Goal: Find specific page/section: Find specific page/section

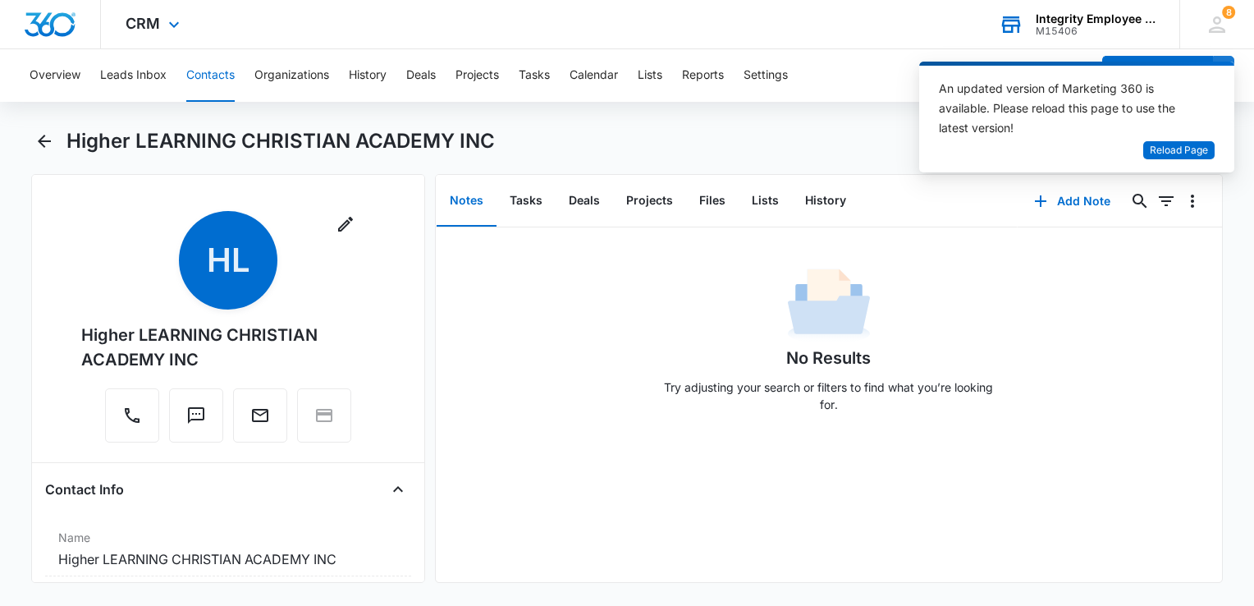
scroll to position [164, 0]
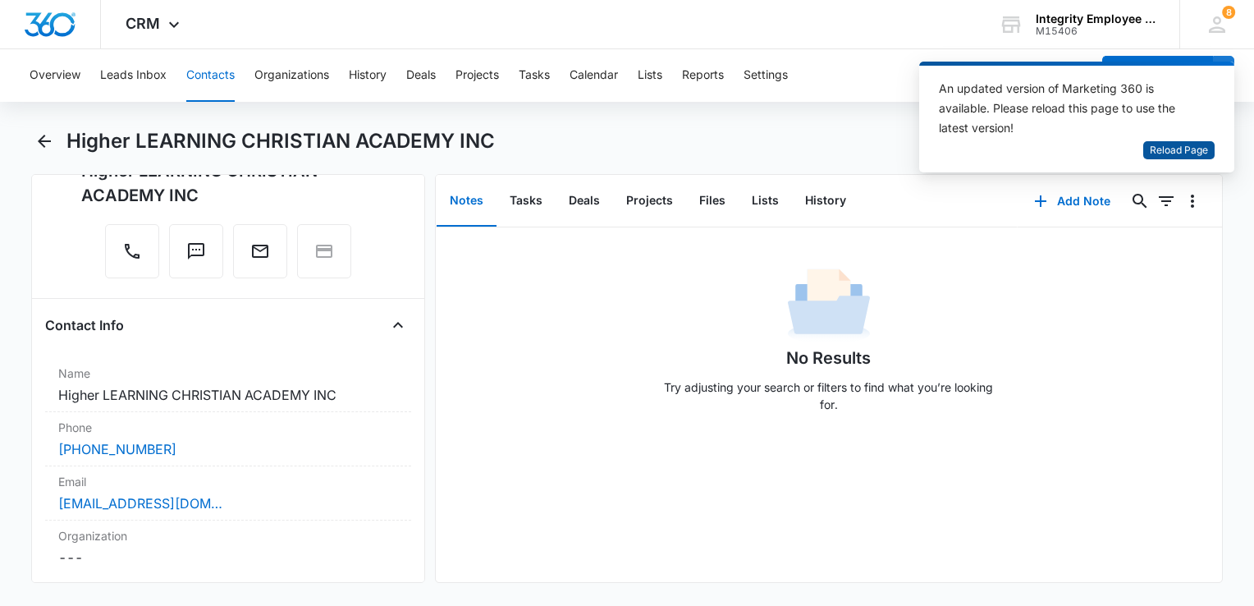
click at [1188, 153] on span "Reload Page" at bounding box center [1179, 151] width 58 height 16
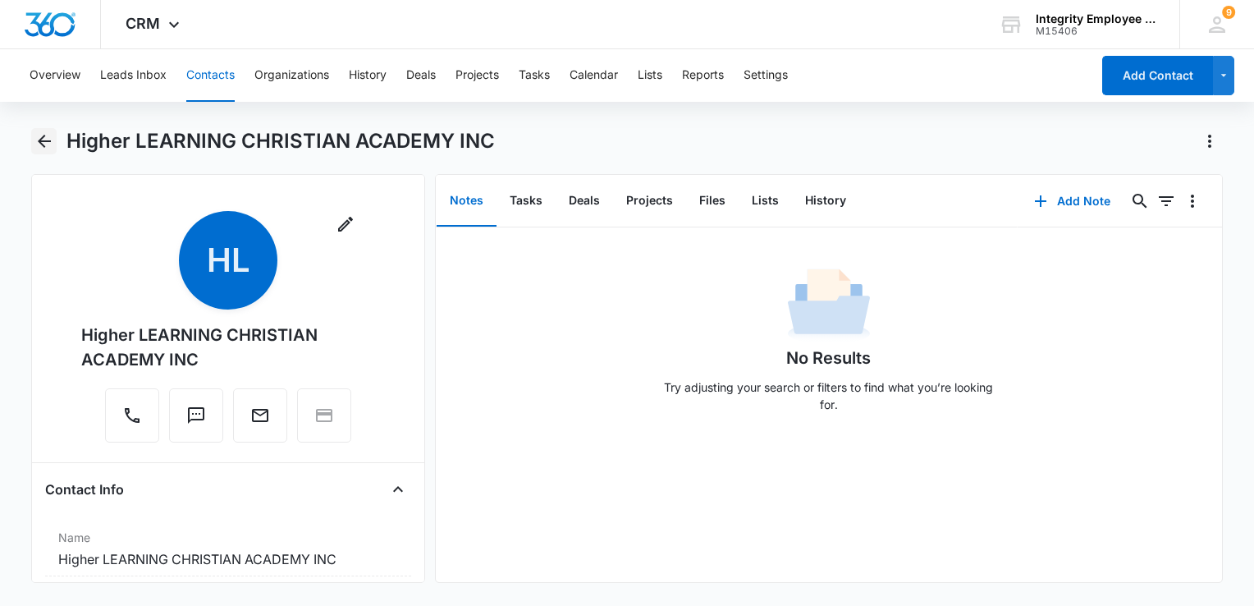
click at [40, 143] on icon "Back" at bounding box center [44, 141] width 13 height 13
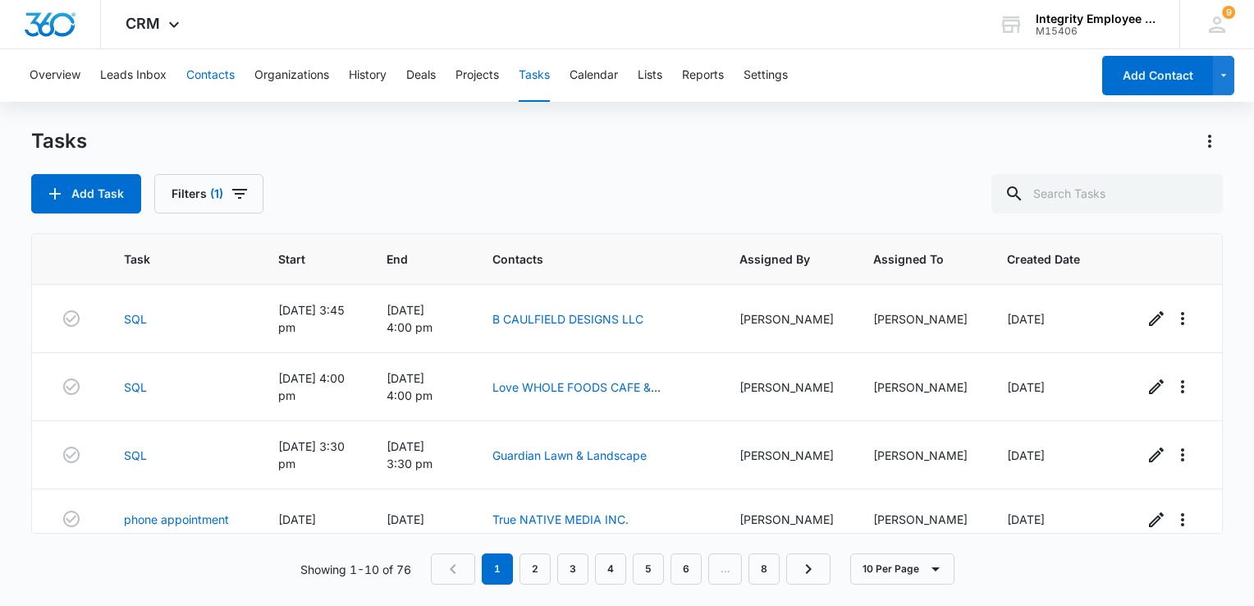
click at [206, 77] on button "Contacts" at bounding box center [210, 75] width 48 height 53
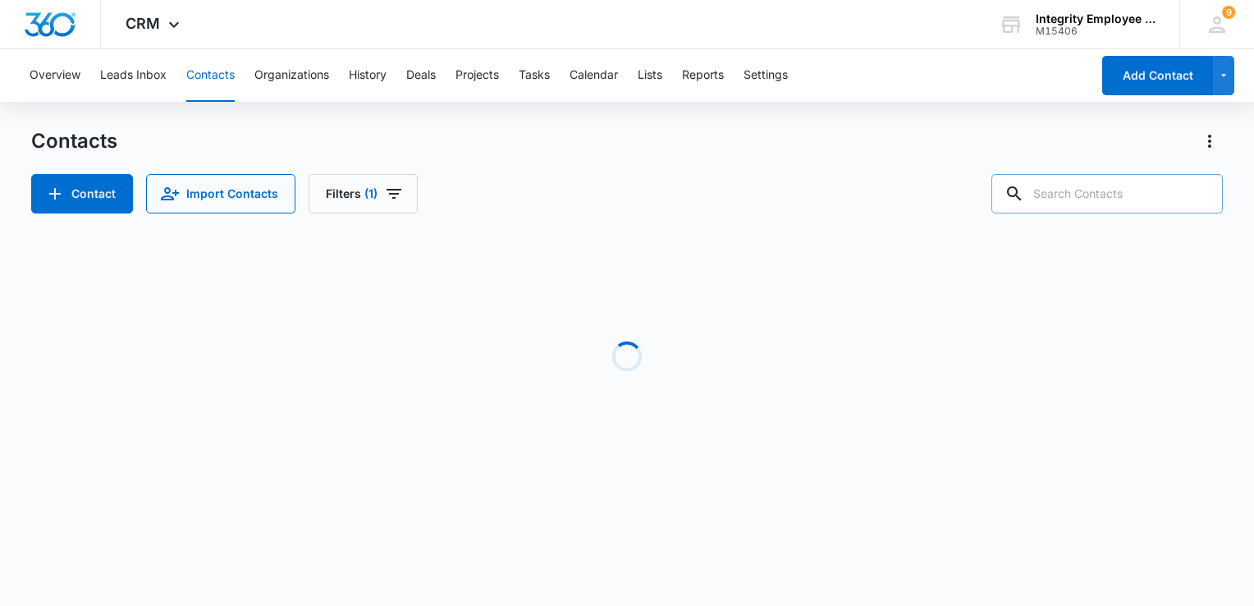
click at [1146, 202] on input "text" at bounding box center [1106, 193] width 231 height 39
type input "[PERSON_NAME]"
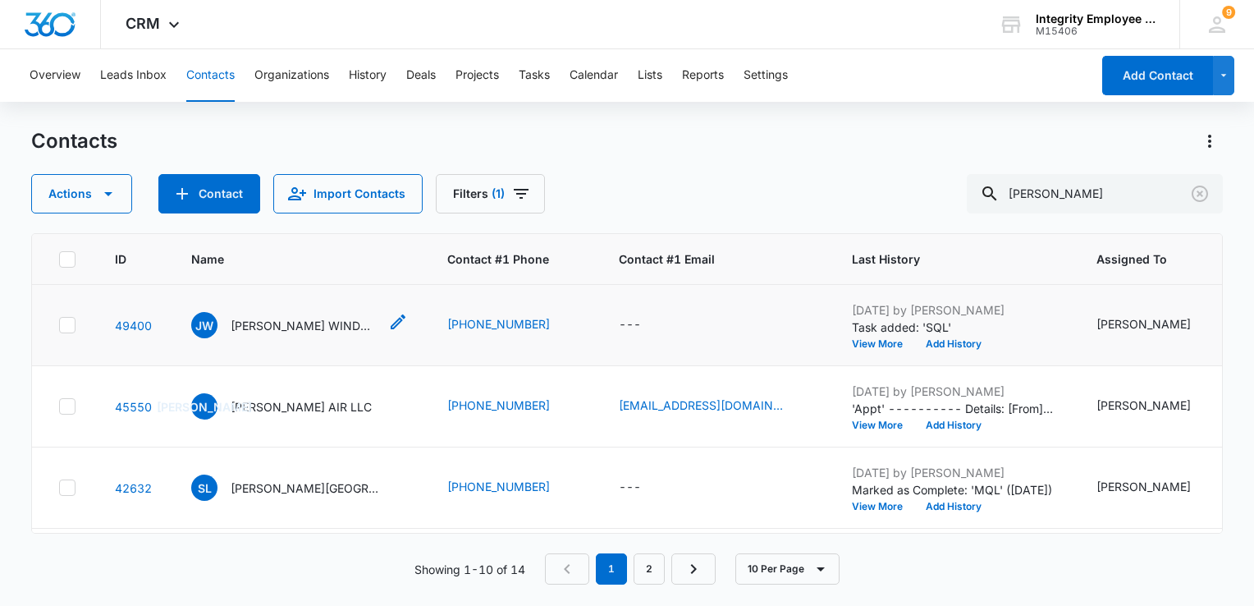
click at [254, 320] on p "[PERSON_NAME] WINDOW & DOOR LLC" at bounding box center [305, 325] width 148 height 17
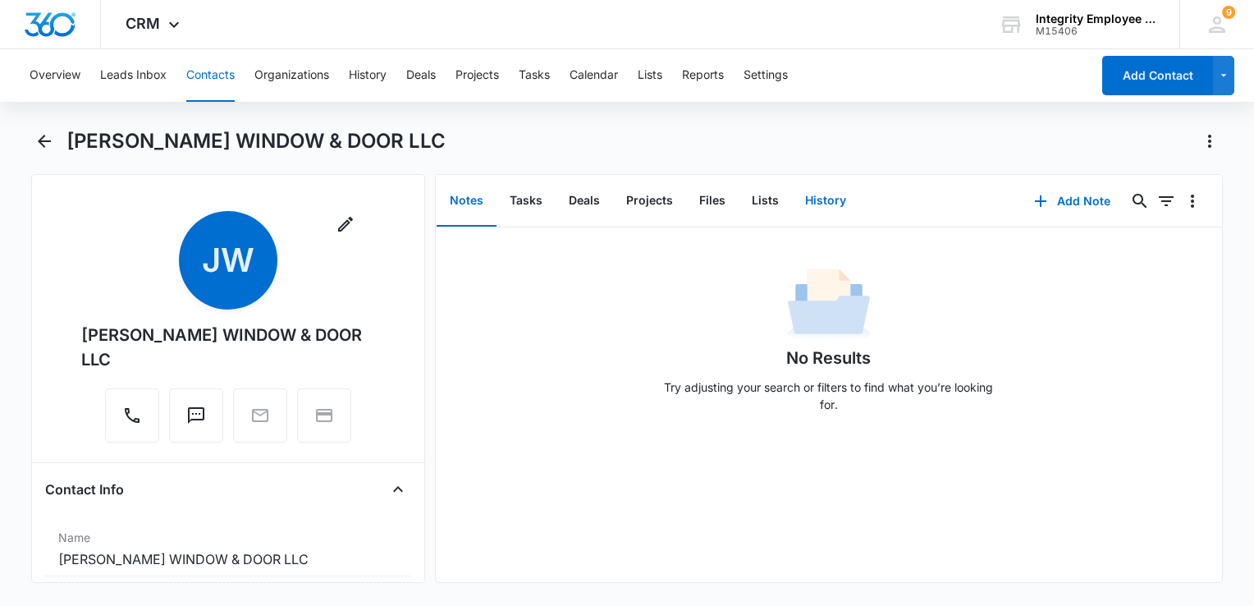
click at [827, 203] on button "History" at bounding box center [825, 201] width 67 height 51
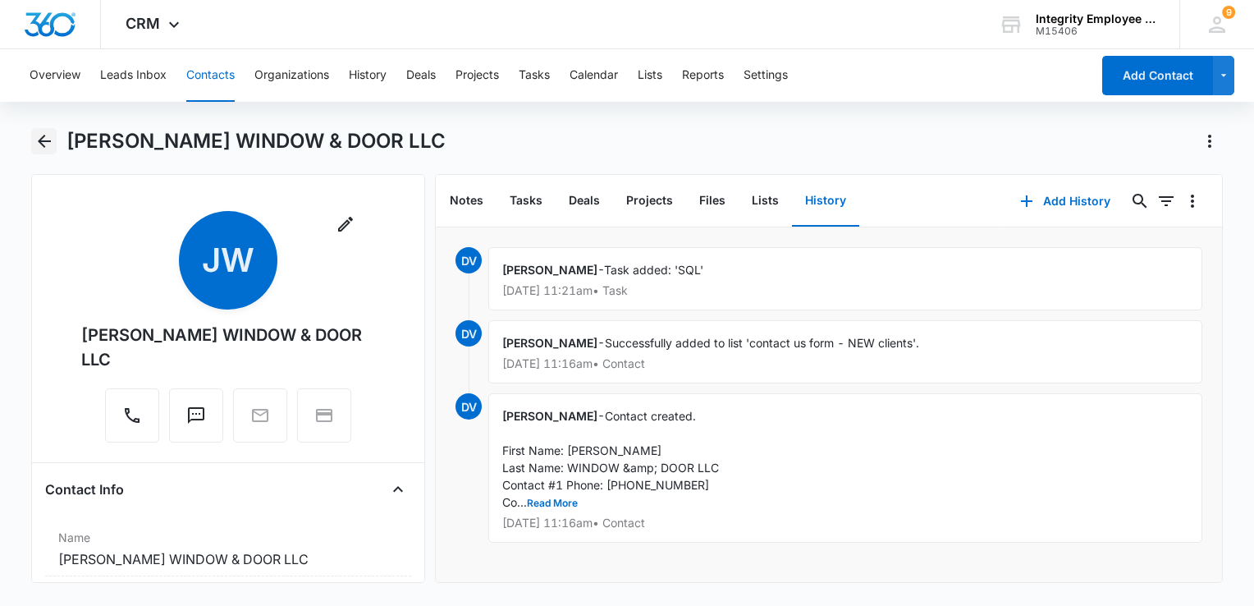
click at [46, 140] on icon "Back" at bounding box center [44, 141] width 20 height 20
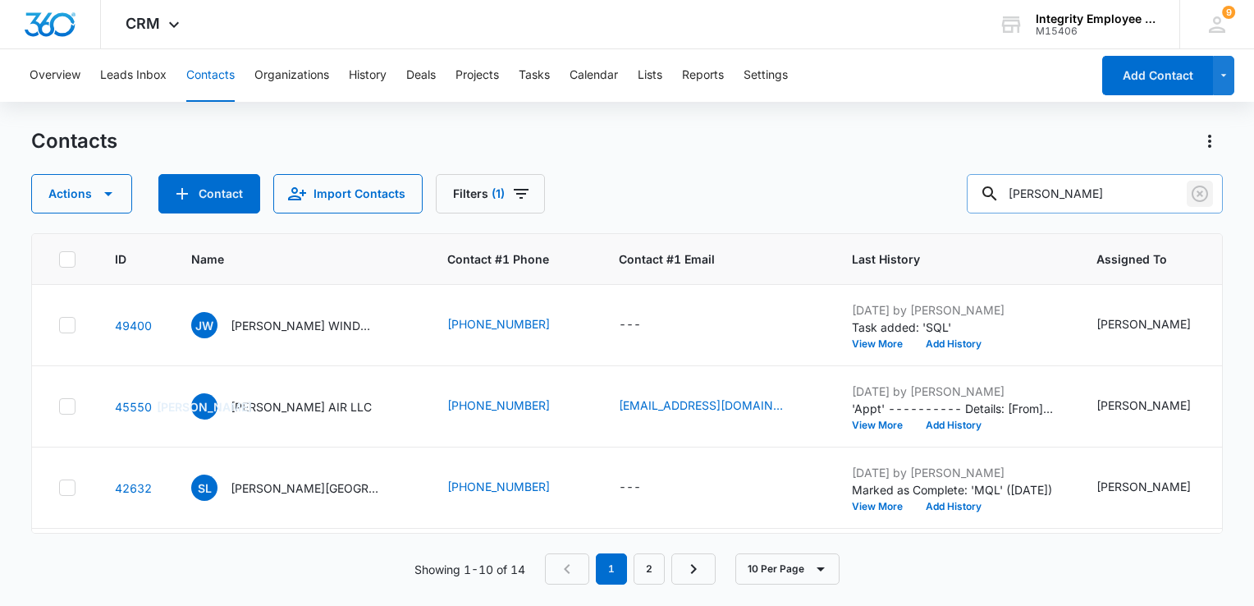
click at [1204, 193] on icon "Clear" at bounding box center [1200, 194] width 20 height 20
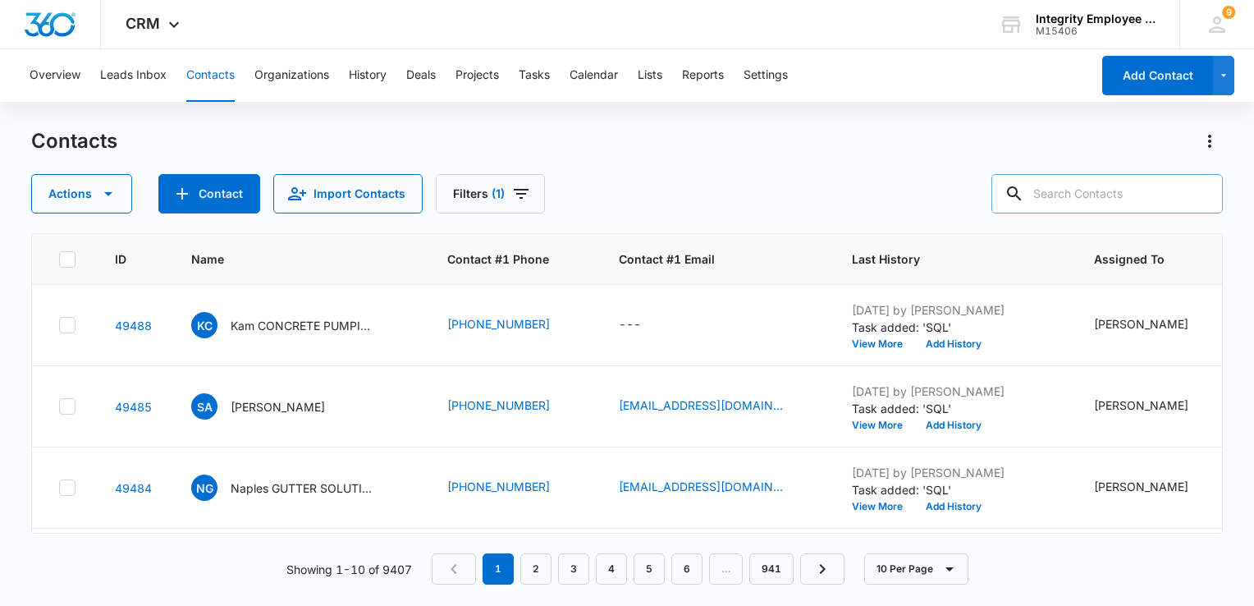
click at [1128, 195] on input "text" at bounding box center [1106, 193] width 231 height 39
type input "Higher LEARN"
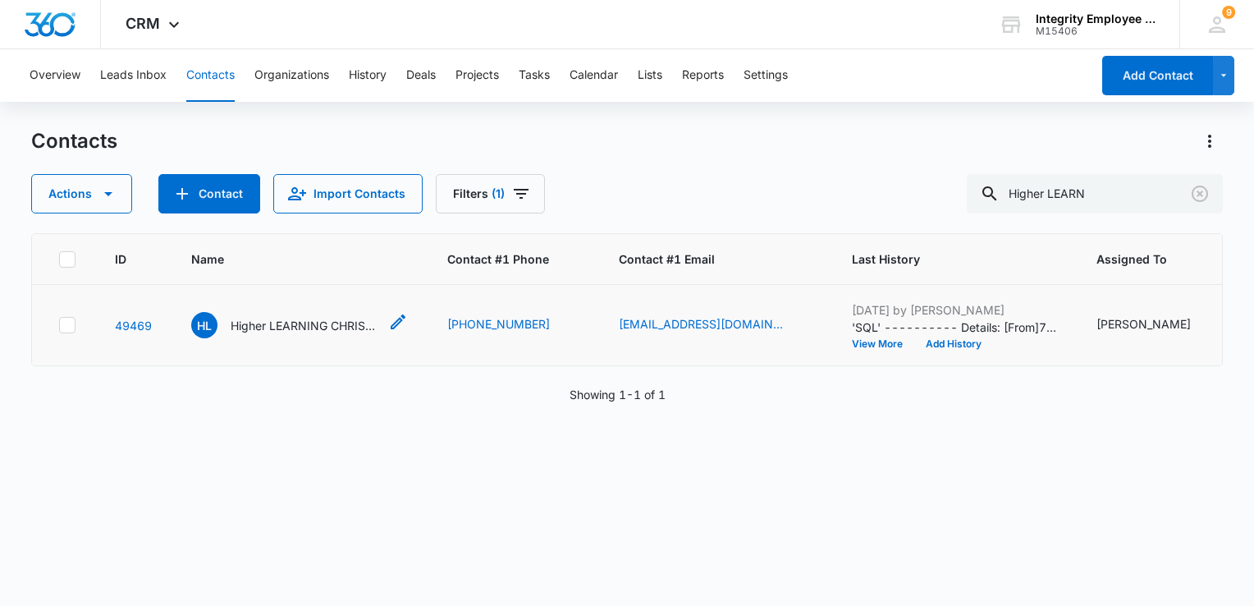
click at [341, 329] on p "Higher LEARNING CHRISTIAN ACADEMY INC" at bounding box center [305, 325] width 148 height 17
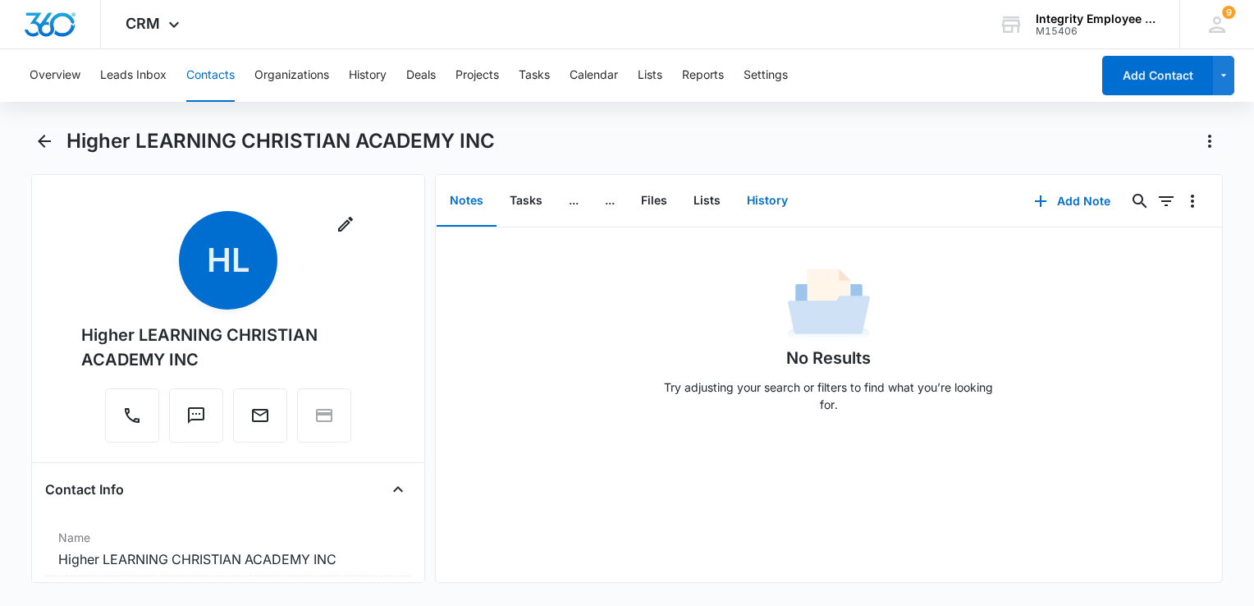
click at [774, 200] on button "History" at bounding box center [767, 201] width 67 height 51
